Goal: Task Accomplishment & Management: Manage account settings

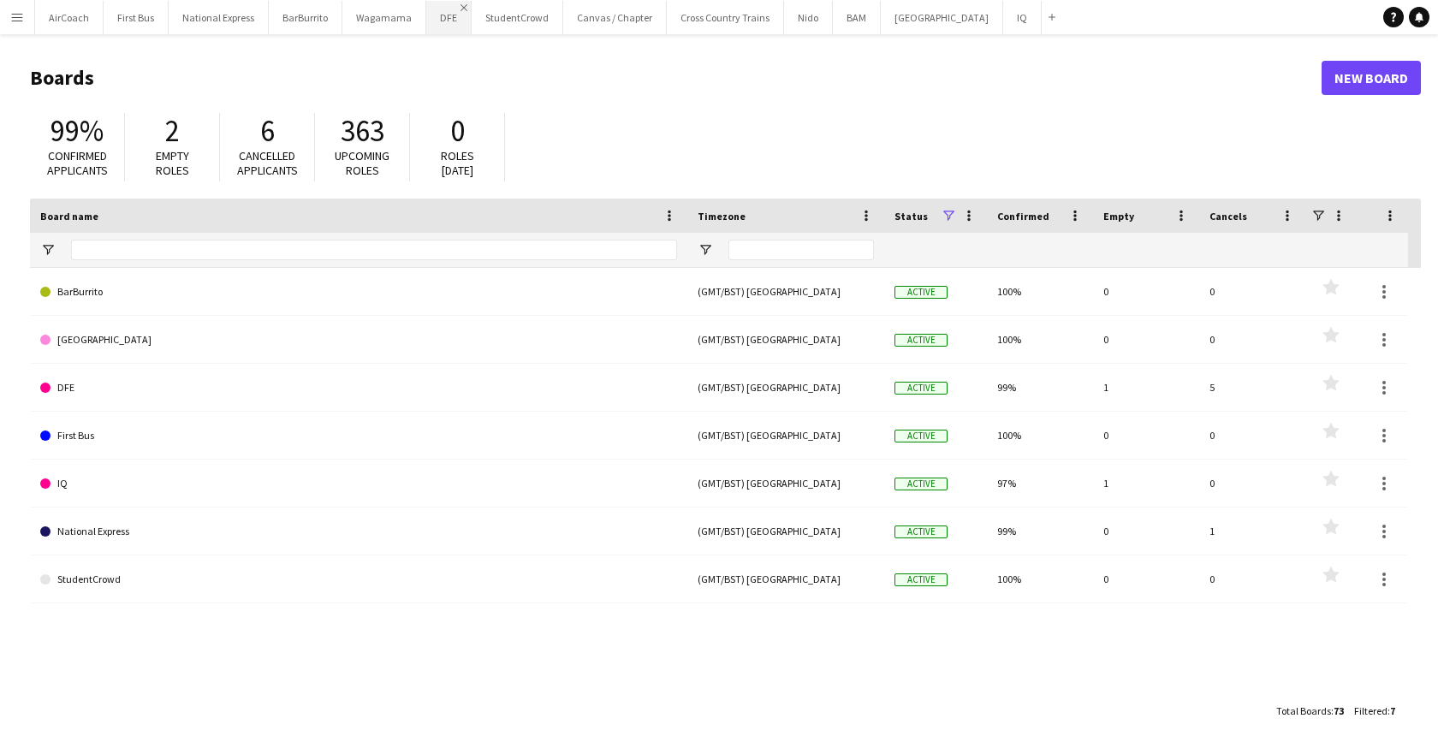
click at [461, 9] on app-icon "Close" at bounding box center [464, 7] width 7 height 7
drag, startPoint x: 44, startPoint y: 24, endPoint x: 10, endPoint y: 26, distance: 33.4
click at [43, 24] on button "AirCoach Close" at bounding box center [69, 17] width 68 height 33
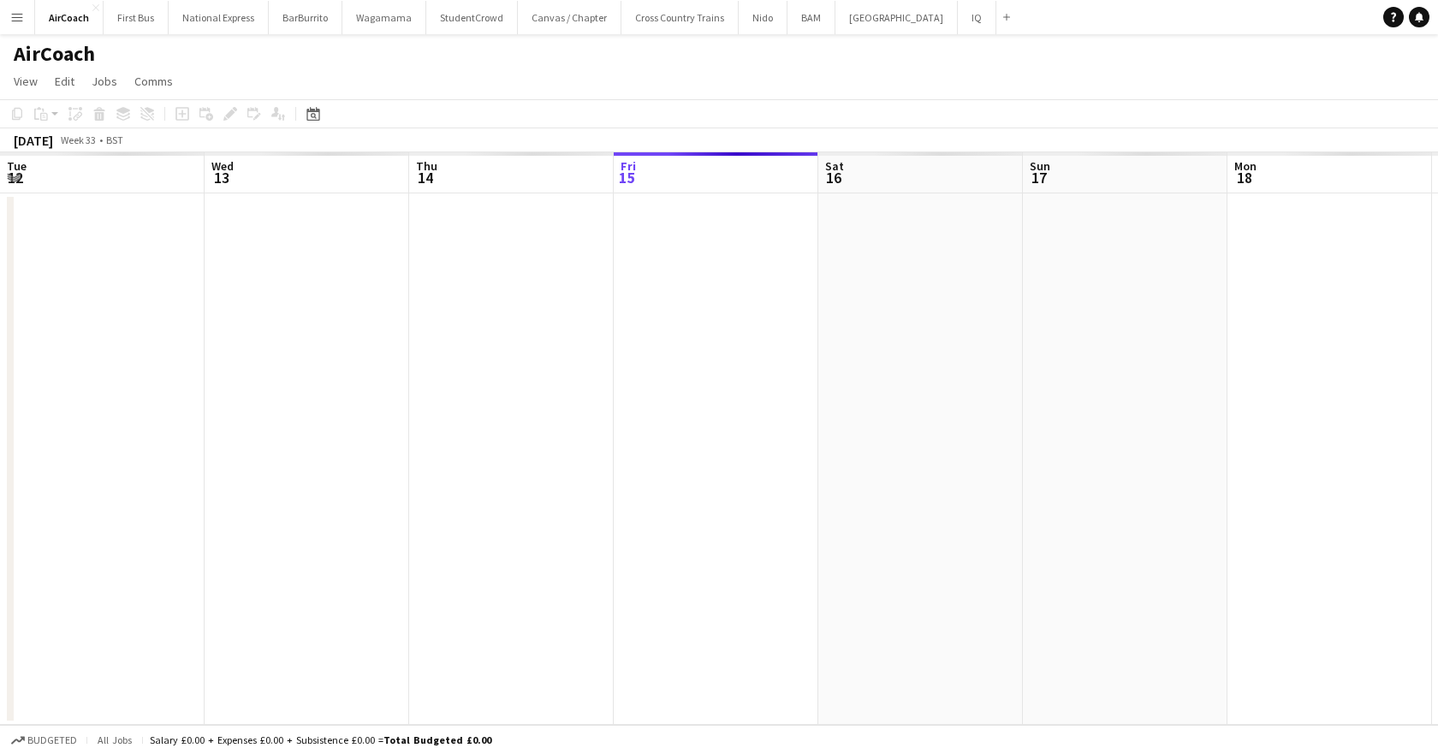
scroll to position [0, 409]
click at [10, 26] on button "Menu" at bounding box center [17, 17] width 34 height 34
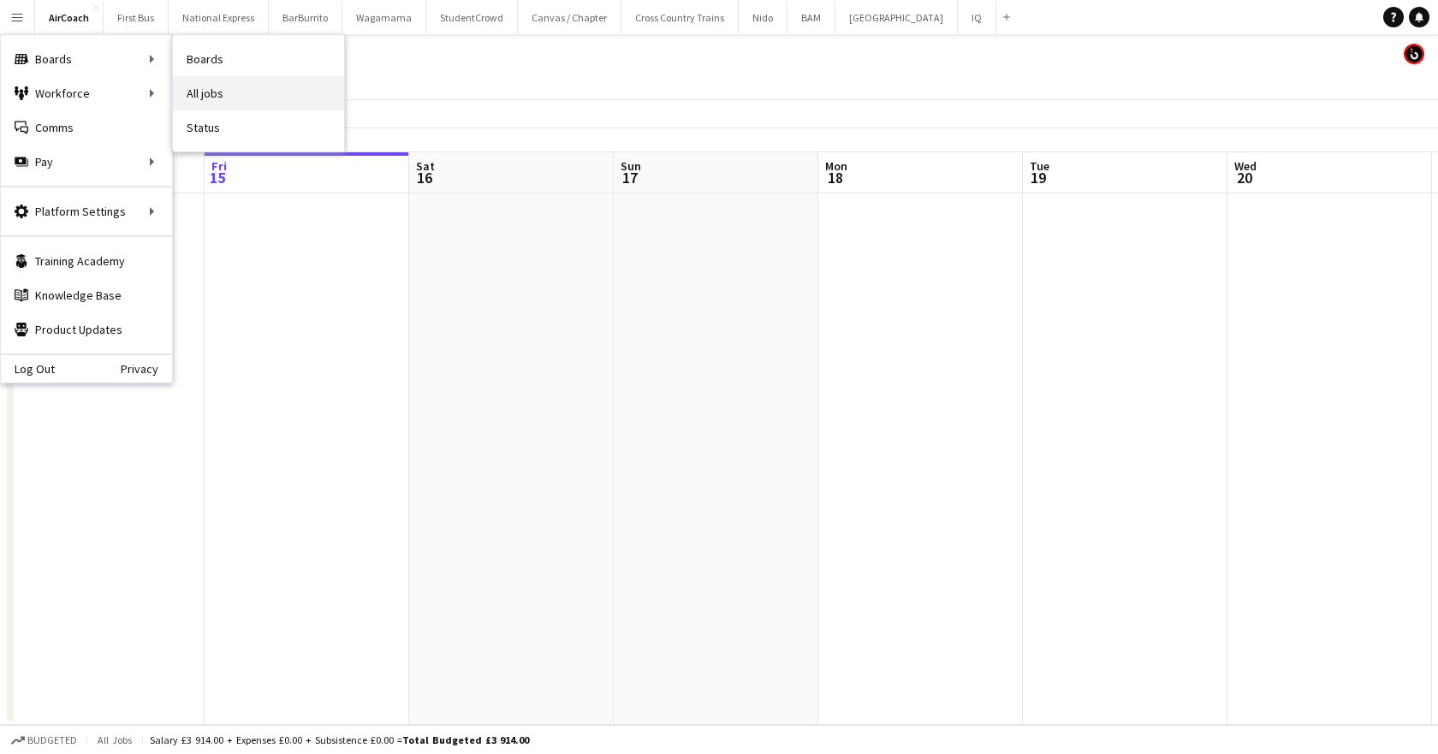
click at [227, 92] on link "All jobs" at bounding box center [258, 93] width 171 height 34
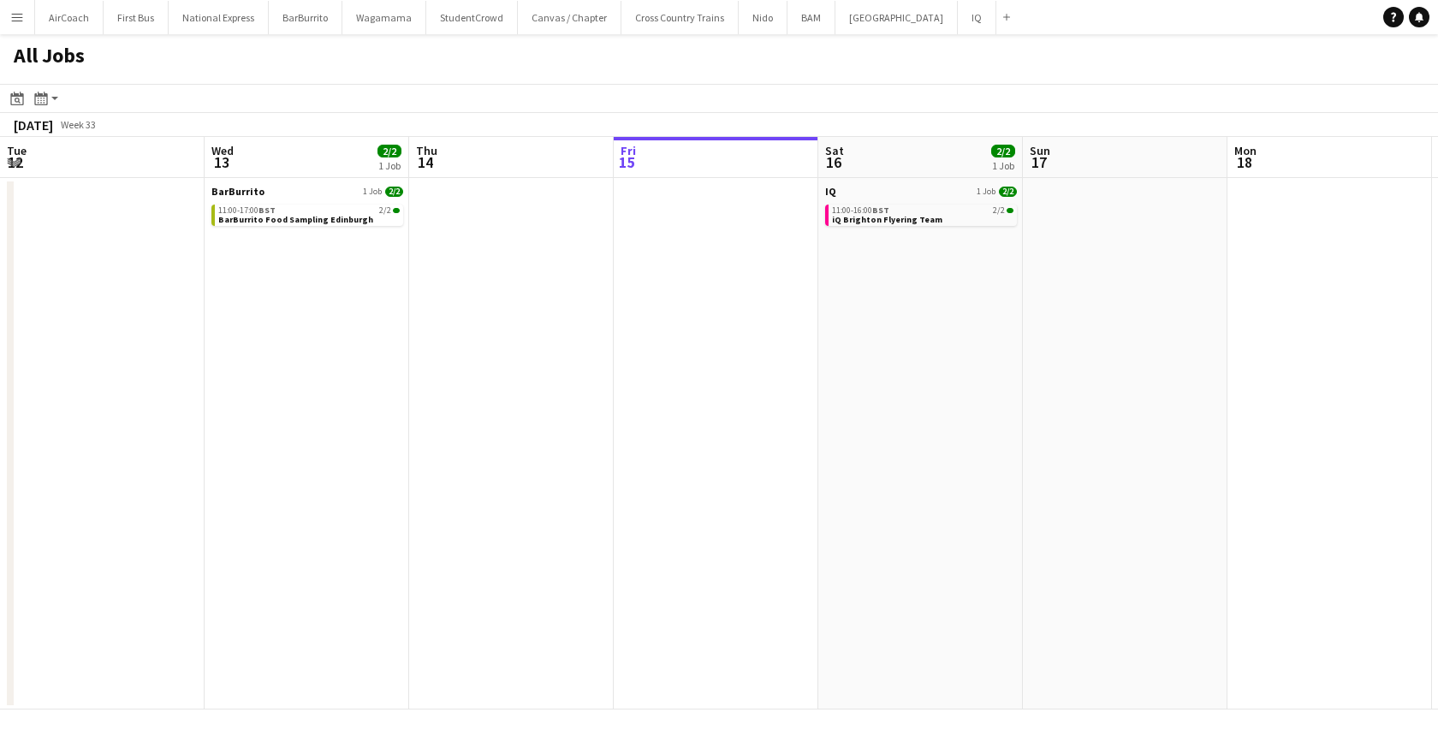
scroll to position [0, 409]
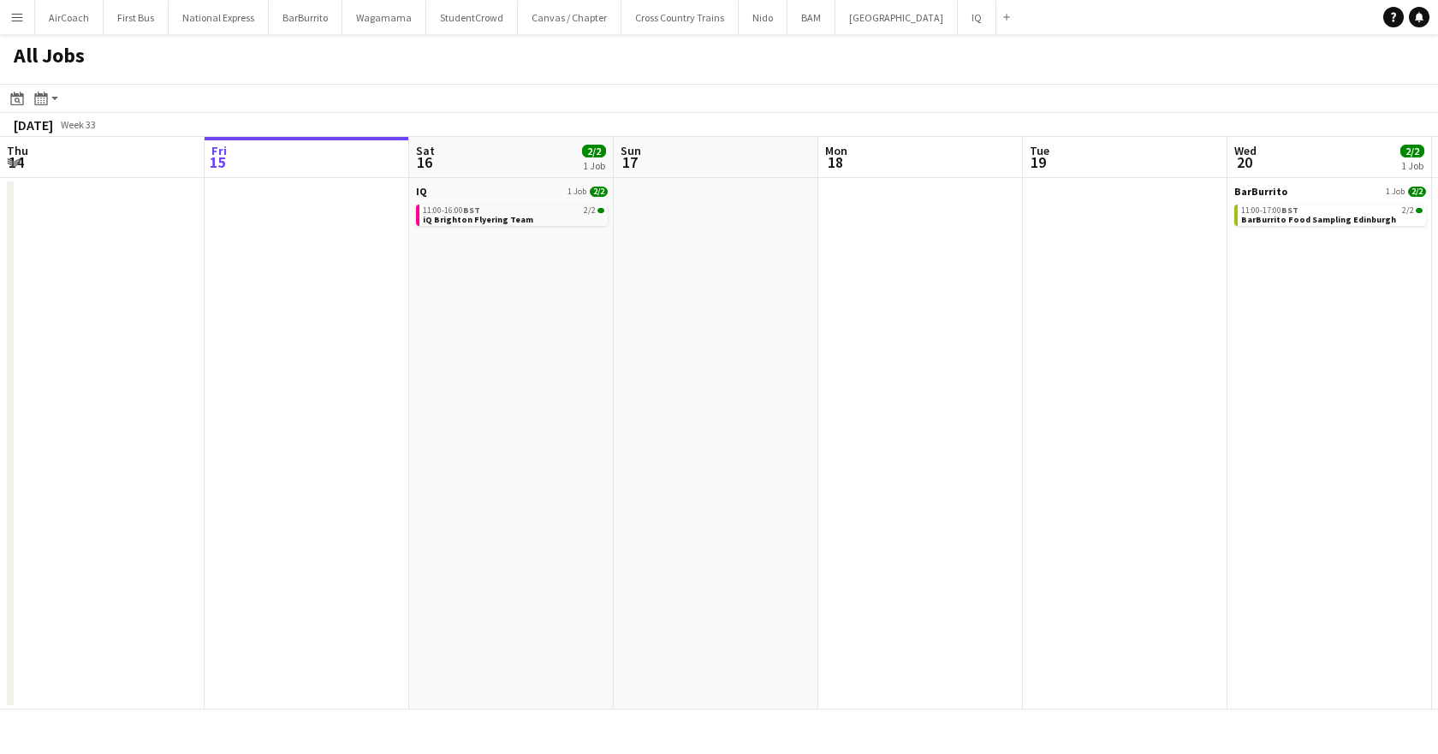
click at [29, 15] on button "Menu" at bounding box center [17, 17] width 34 height 34
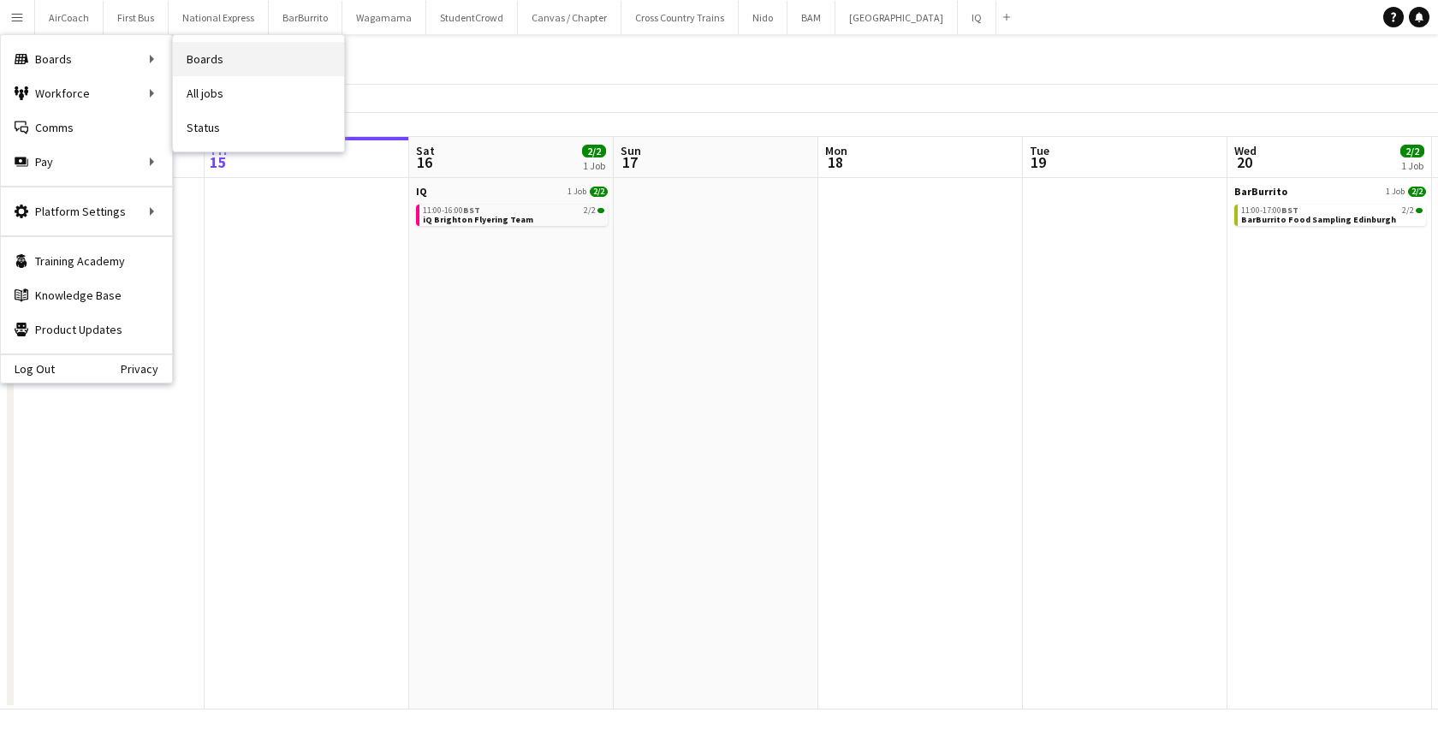
click at [190, 62] on link "Boards" at bounding box center [258, 59] width 171 height 34
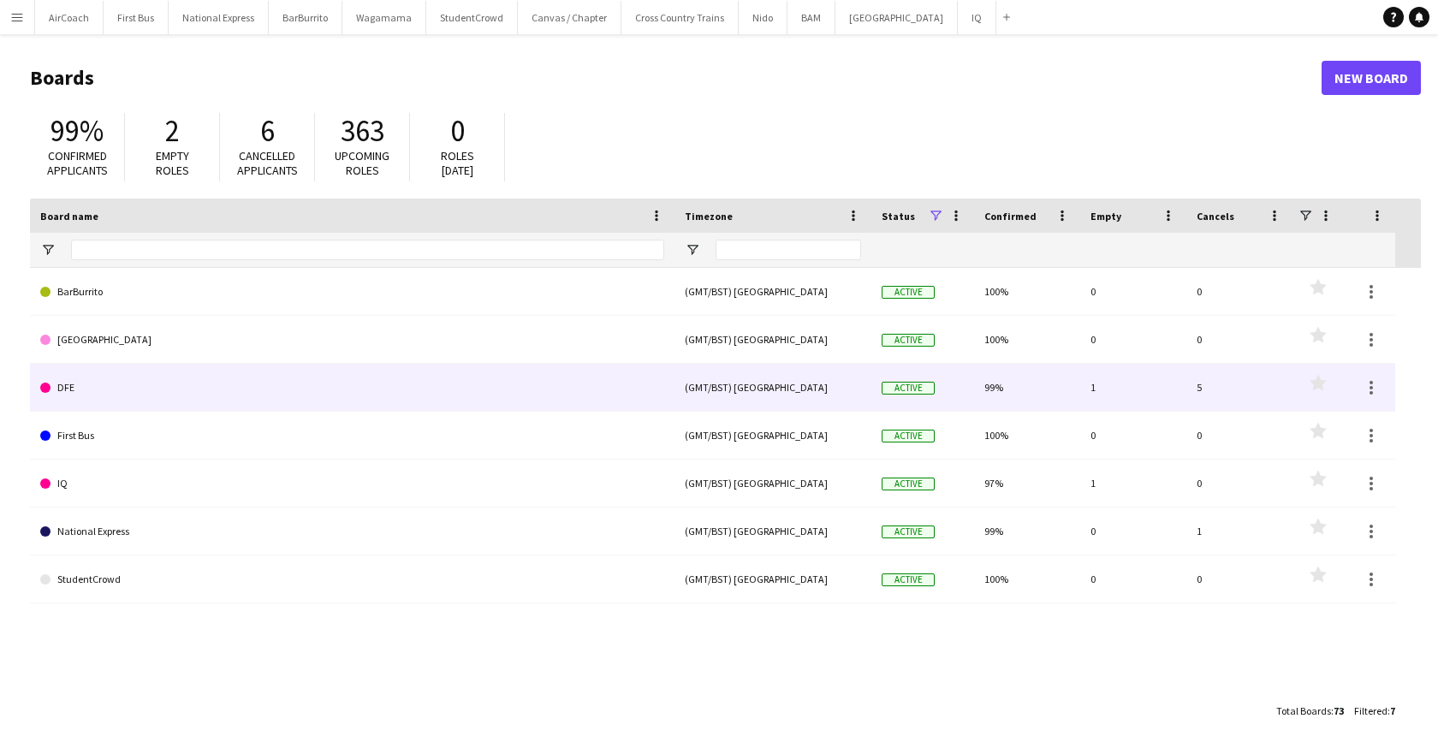
click at [185, 373] on link "DFE" at bounding box center [352, 388] width 624 height 48
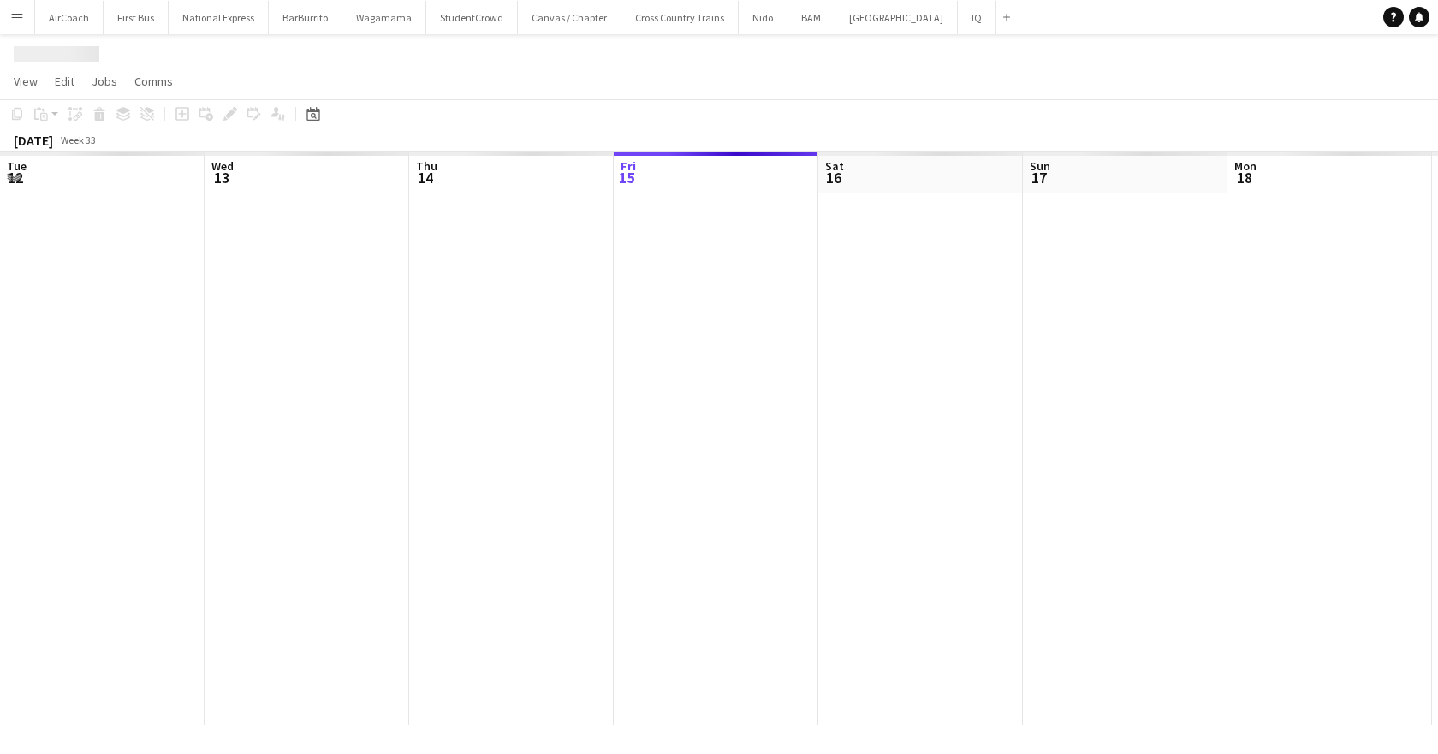
scroll to position [0, 409]
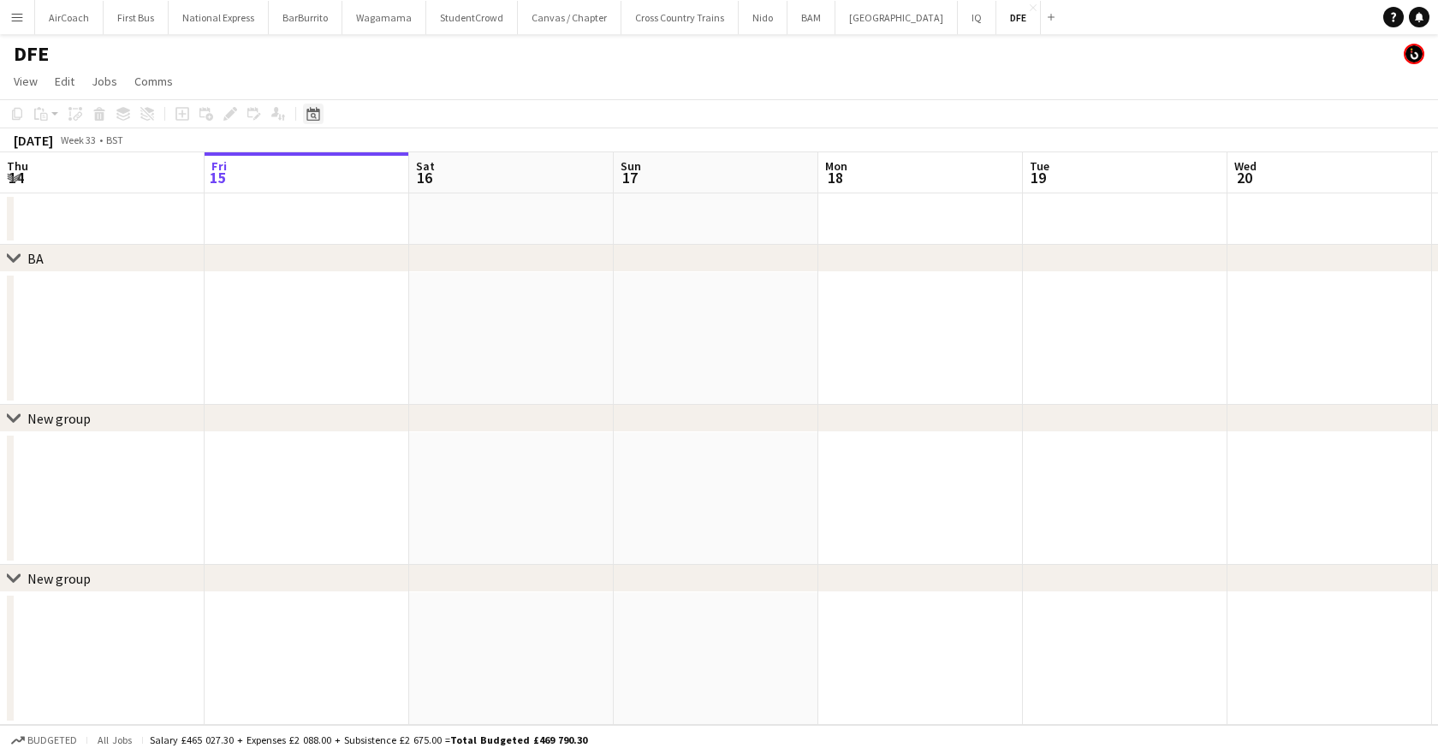
click at [304, 106] on div "Date picker" at bounding box center [313, 114] width 21 height 21
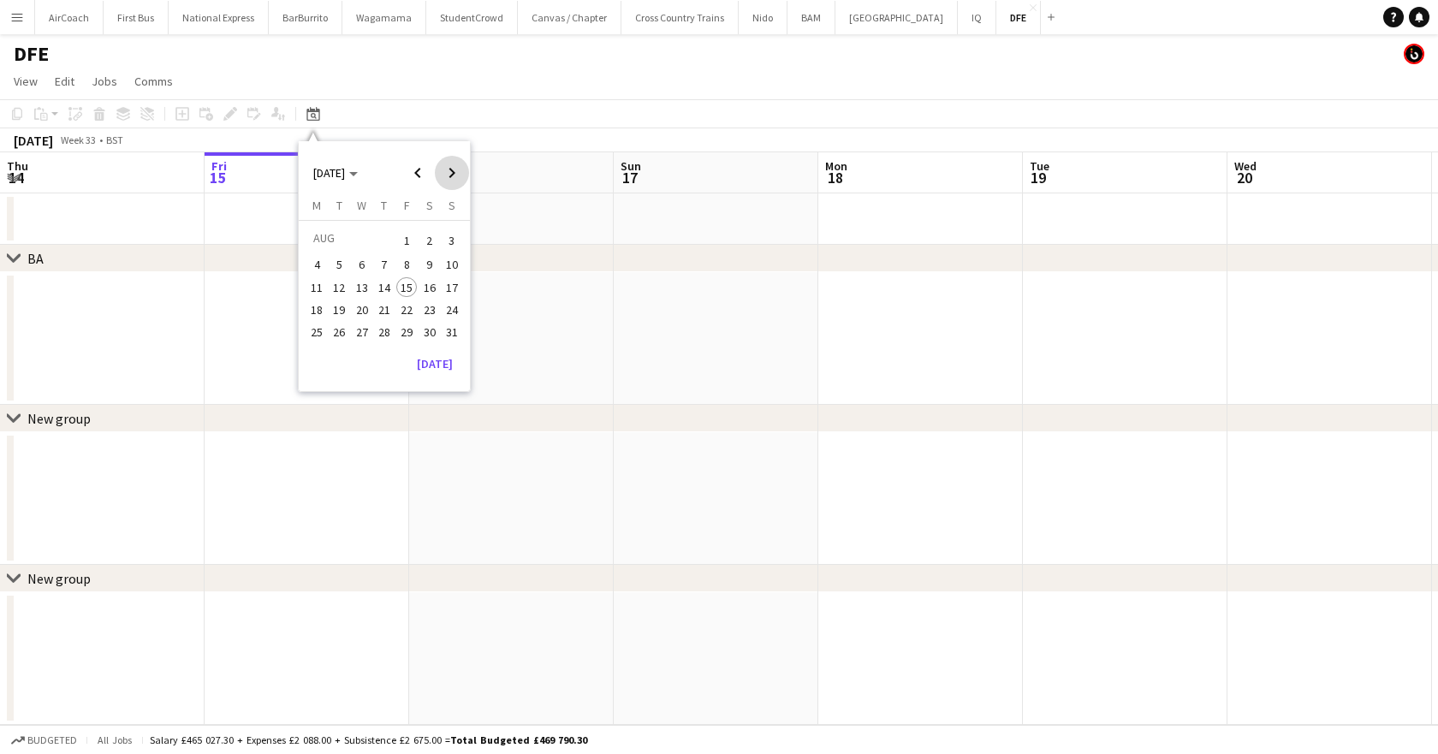
click at [447, 169] on span "Next month" at bounding box center [452, 173] width 34 height 34
click at [322, 335] on span "22" at bounding box center [316, 328] width 21 height 21
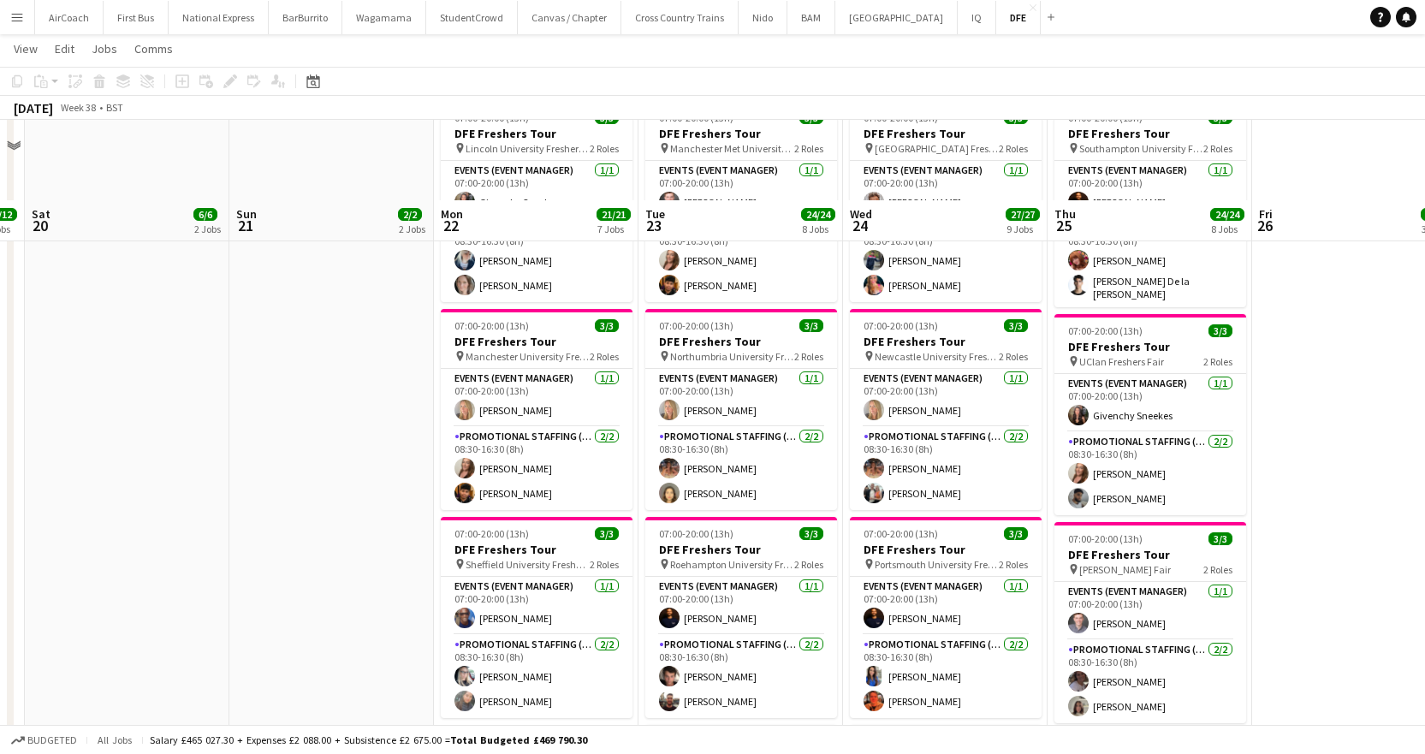
scroll to position [1027, 0]
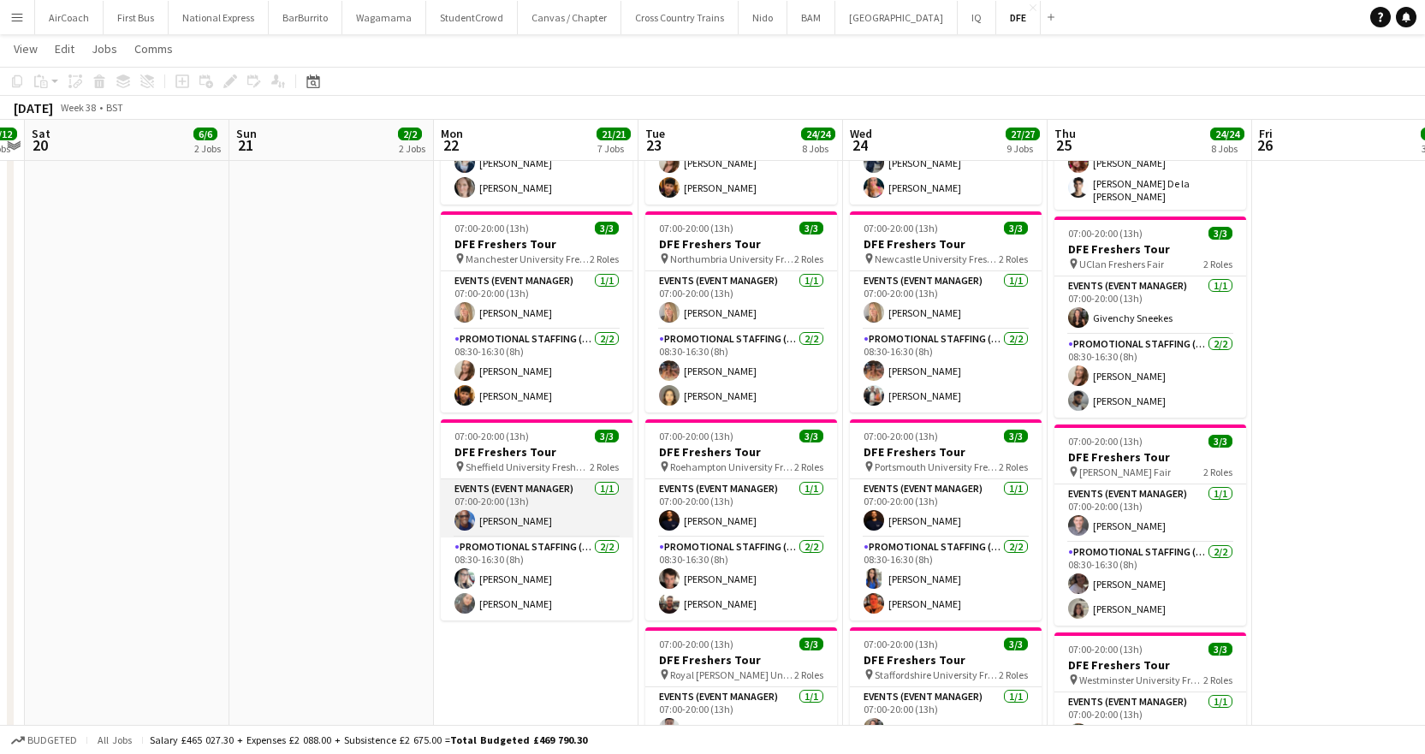
click at [483, 519] on app-card-role "Events (Event Manager) [DATE] 07:00-20:00 (13h) [PERSON_NAME]" at bounding box center [537, 508] width 192 height 58
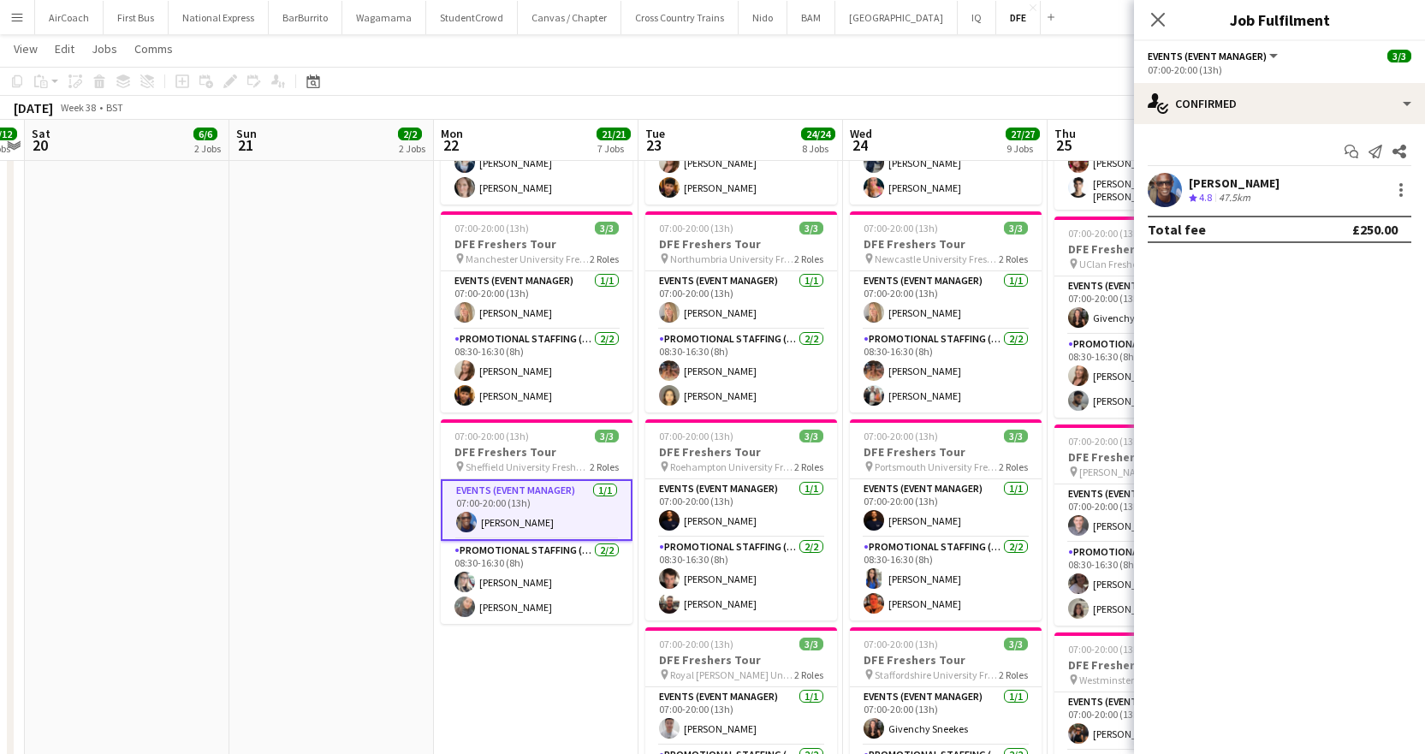
click at [1247, 193] on div "47.5km" at bounding box center [1235, 198] width 39 height 15
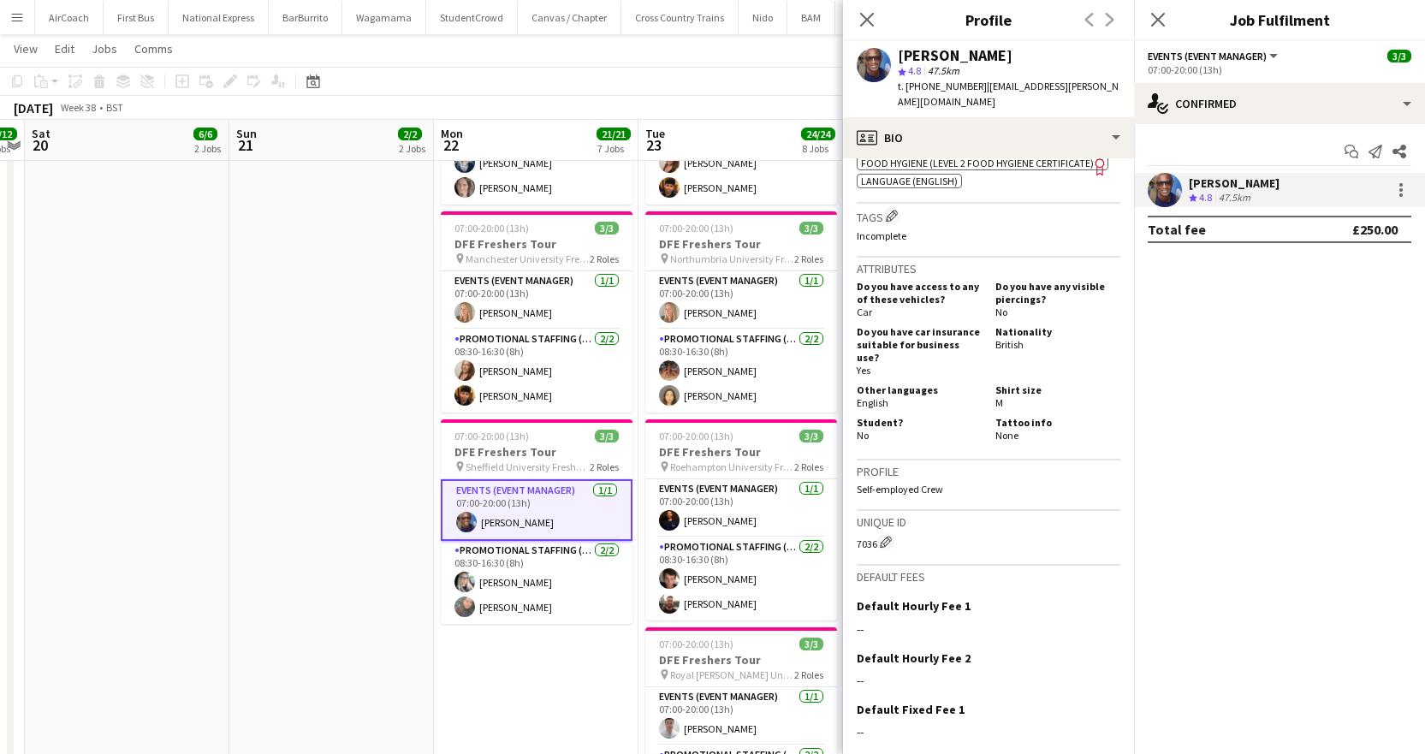
scroll to position [770, 0]
click at [1026, 158] on span "Food Hygiene (Level 2 Food Hygiene Certificate)" at bounding box center [977, 162] width 233 height 13
click at [491, 582] on app-card-role "Promotional Staffing (Brand Ambassadors) [DATE] 08:30-16:30 (8h) [PERSON_NAME] …" at bounding box center [537, 582] width 192 height 83
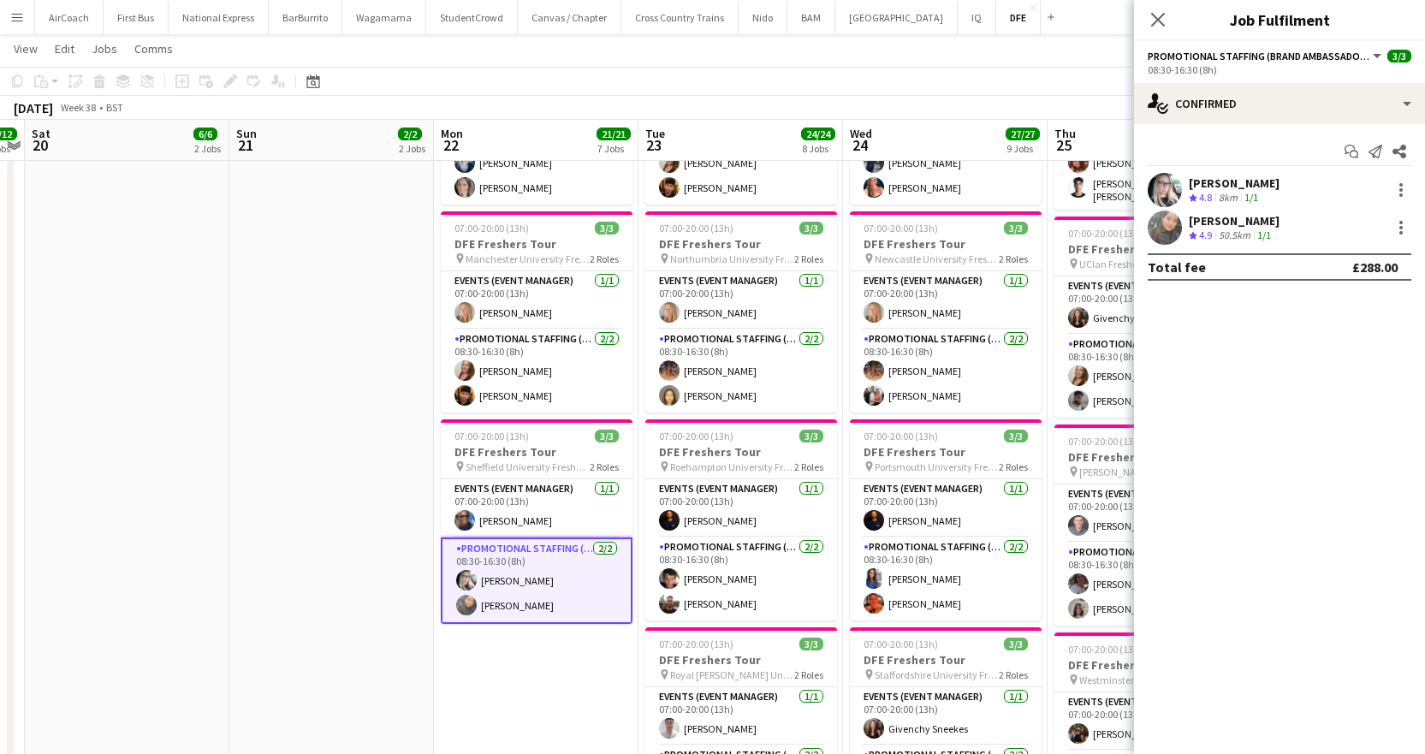
click at [1232, 186] on div "[PERSON_NAME]" at bounding box center [1234, 183] width 91 height 15
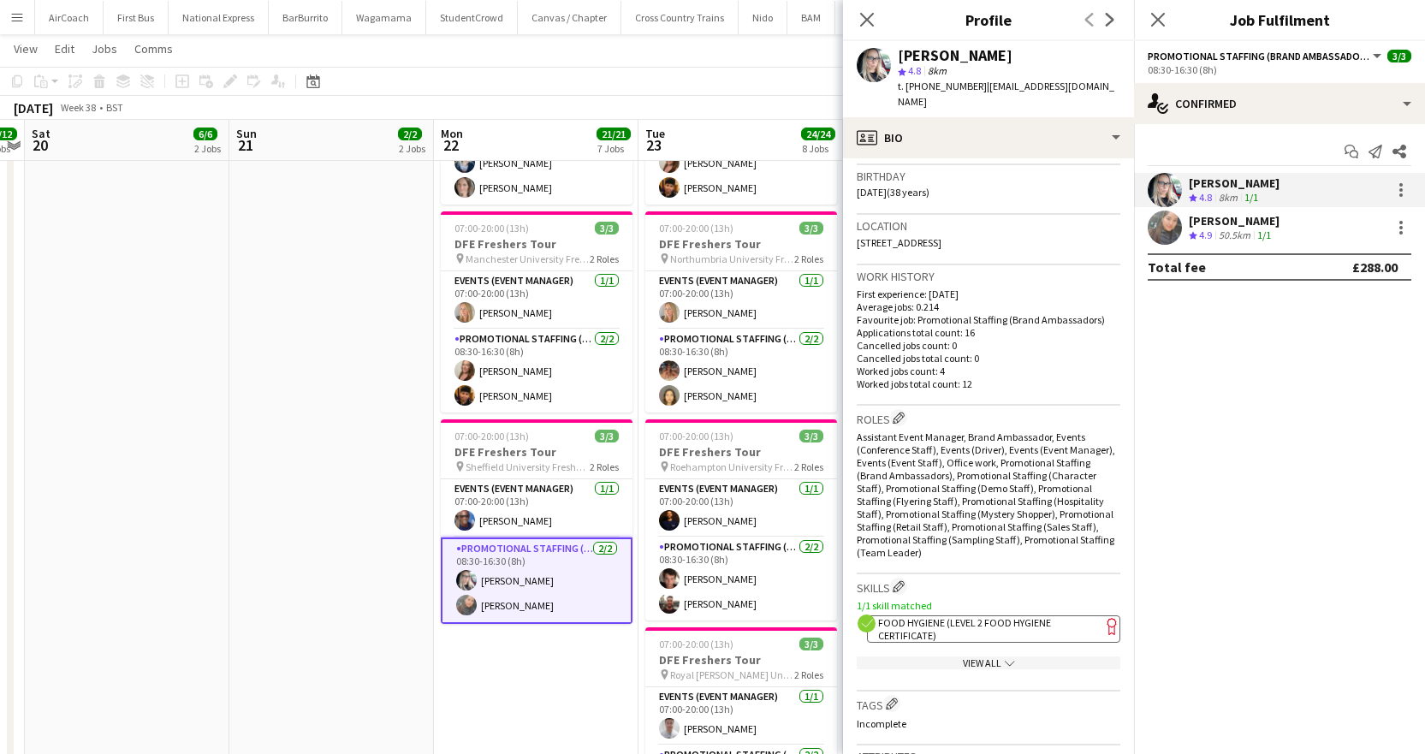
scroll to position [342, 0]
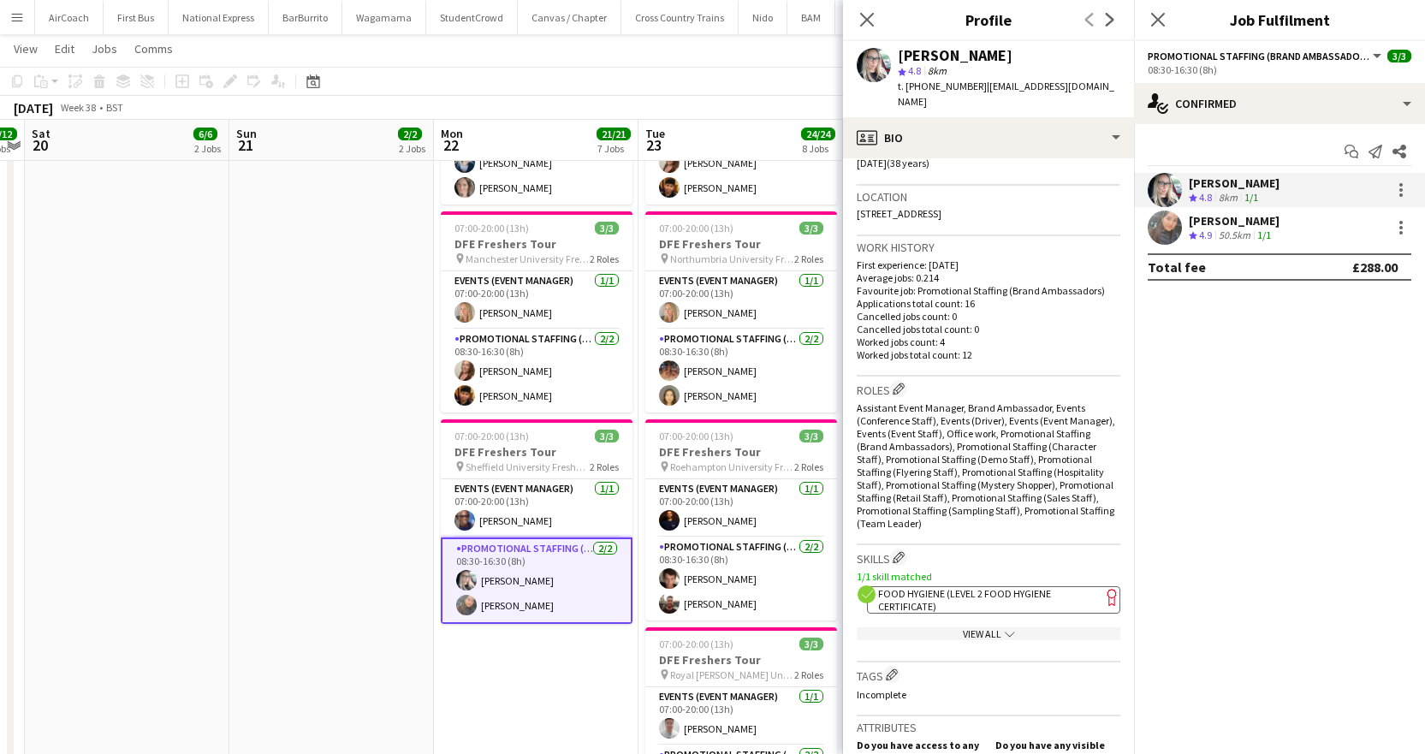
click at [991, 587] on span "Food Hygiene (Level 2 Food Hygiene Certificate)" at bounding box center [964, 600] width 173 height 26
click at [1251, 220] on div "[PERSON_NAME]" at bounding box center [1234, 220] width 91 height 15
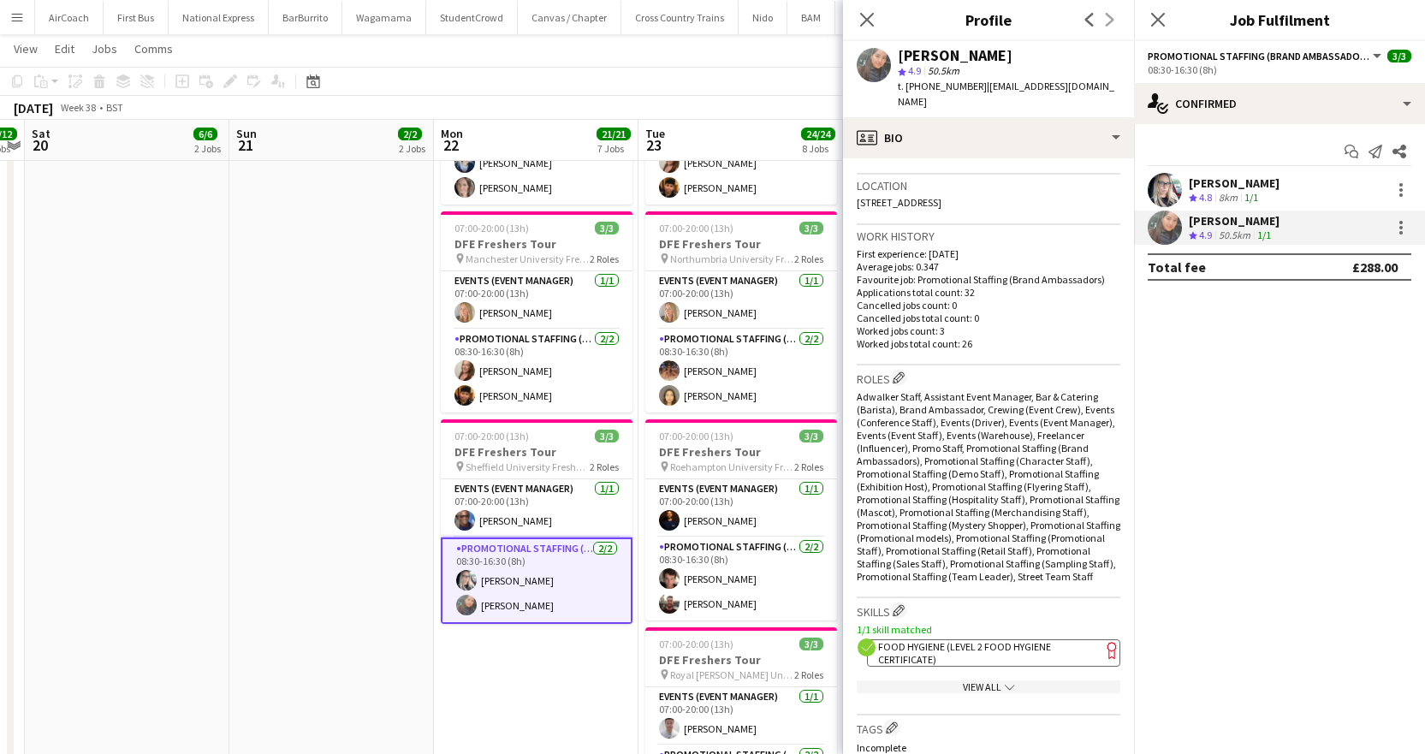
scroll to position [514, 0]
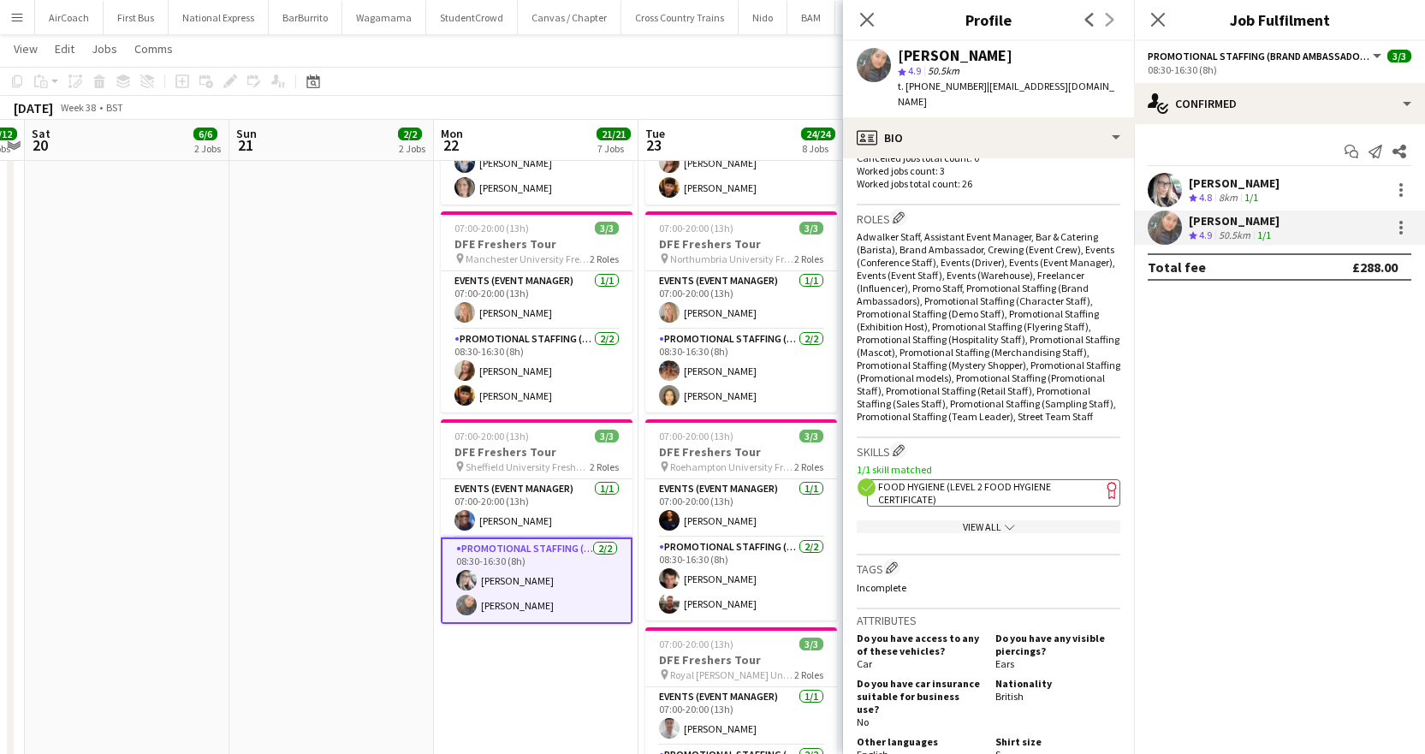
click at [981, 491] on app-spec-pill "ok-circled2 background Layer 1 cross-circle-red background Layer 1 Food Hygiene…" at bounding box center [993, 492] width 253 height 27
click at [1151, 24] on icon "Close pop-in" at bounding box center [1158, 19] width 16 height 16
